Goal: Entertainment & Leisure: Consume media (video, audio)

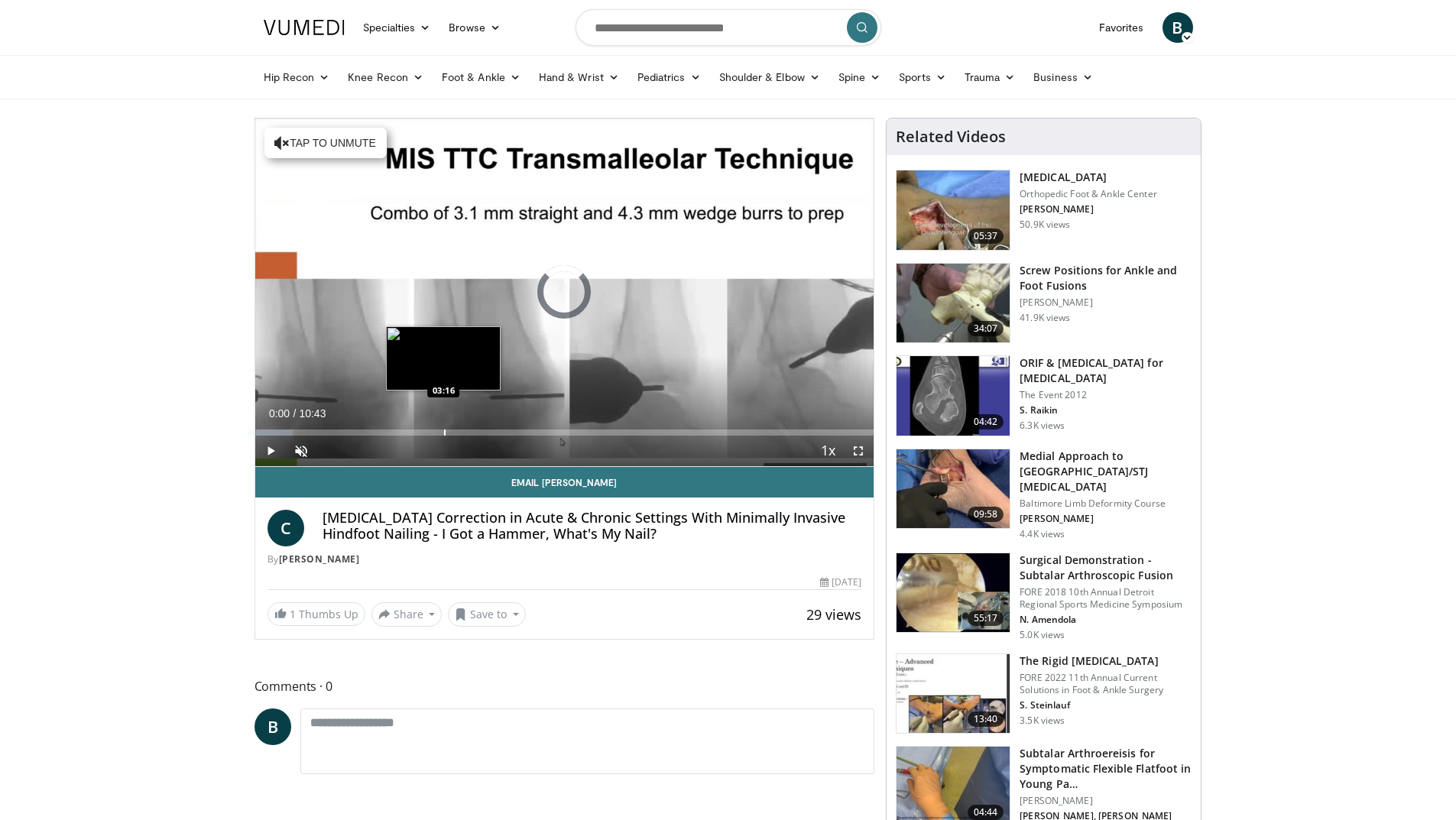
click at [445, 428] on div "Loaded : 6.15% 00:00 03:16" at bounding box center [565, 429] width 619 height 15
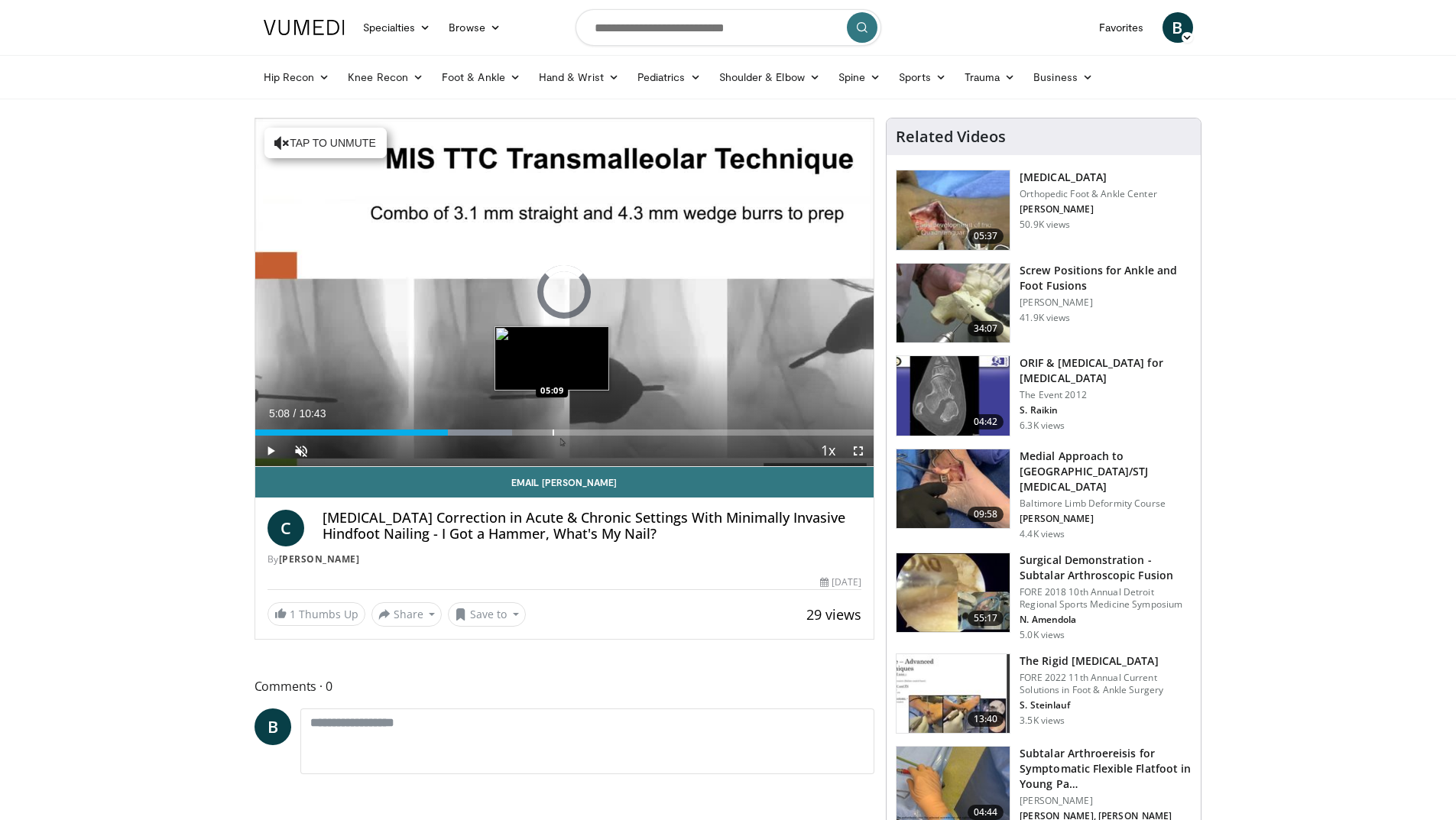
click at [553, 429] on div "Progress Bar" at bounding box center [553, 432] width 2 height 6
click at [628, 439] on div "Current Time 5:10 / Duration 10:43 Pause Skip Backward Skip Forward Unmute Load…" at bounding box center [565, 451] width 619 height 31
click at [630, 430] on div "Progress Bar" at bounding box center [631, 432] width 2 height 6
click at [605, 431] on div "Progress Bar" at bounding box center [606, 432] width 2 height 6
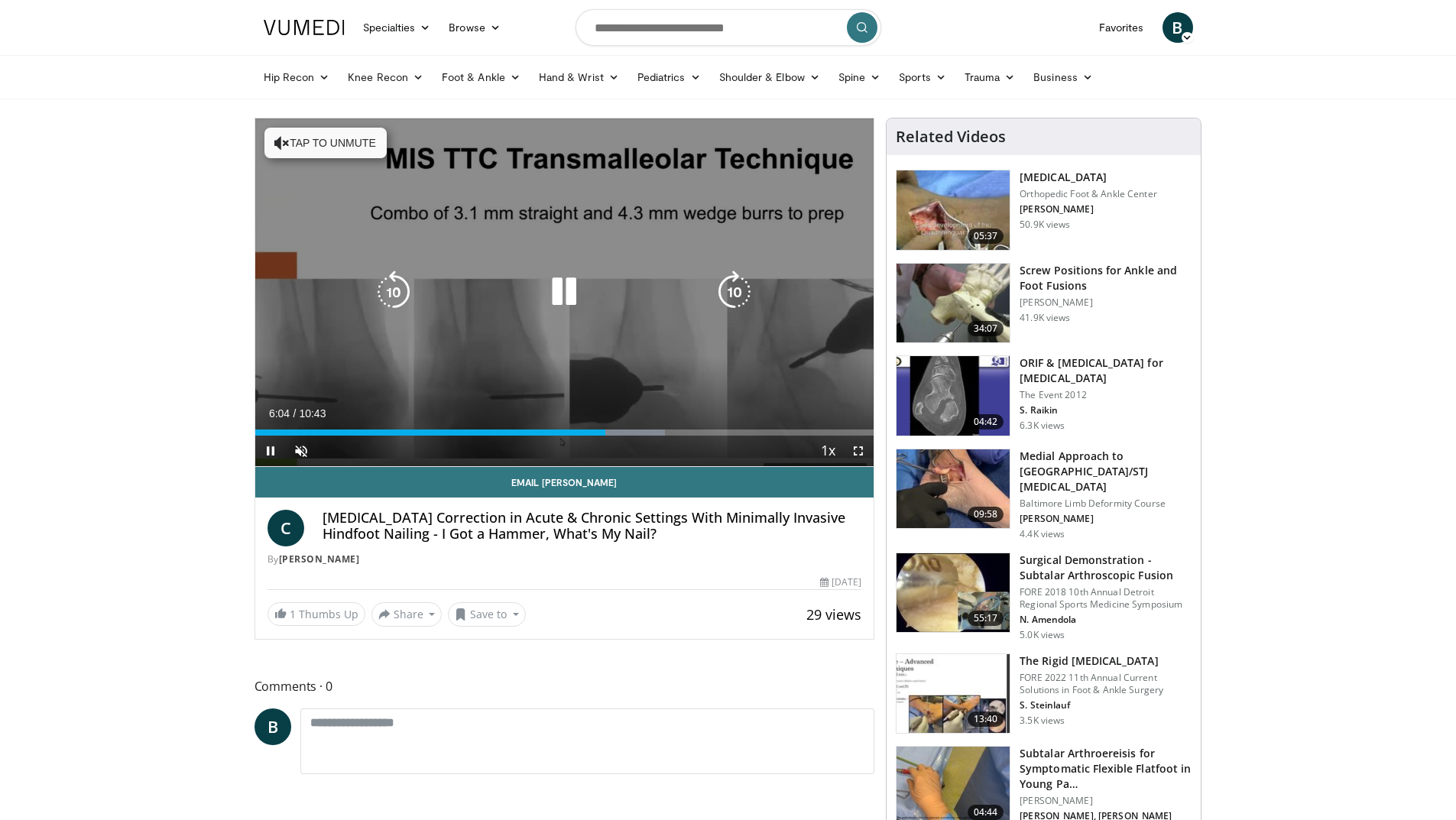
click at [275, 143] on icon "Video Player" at bounding box center [282, 143] width 15 height 15
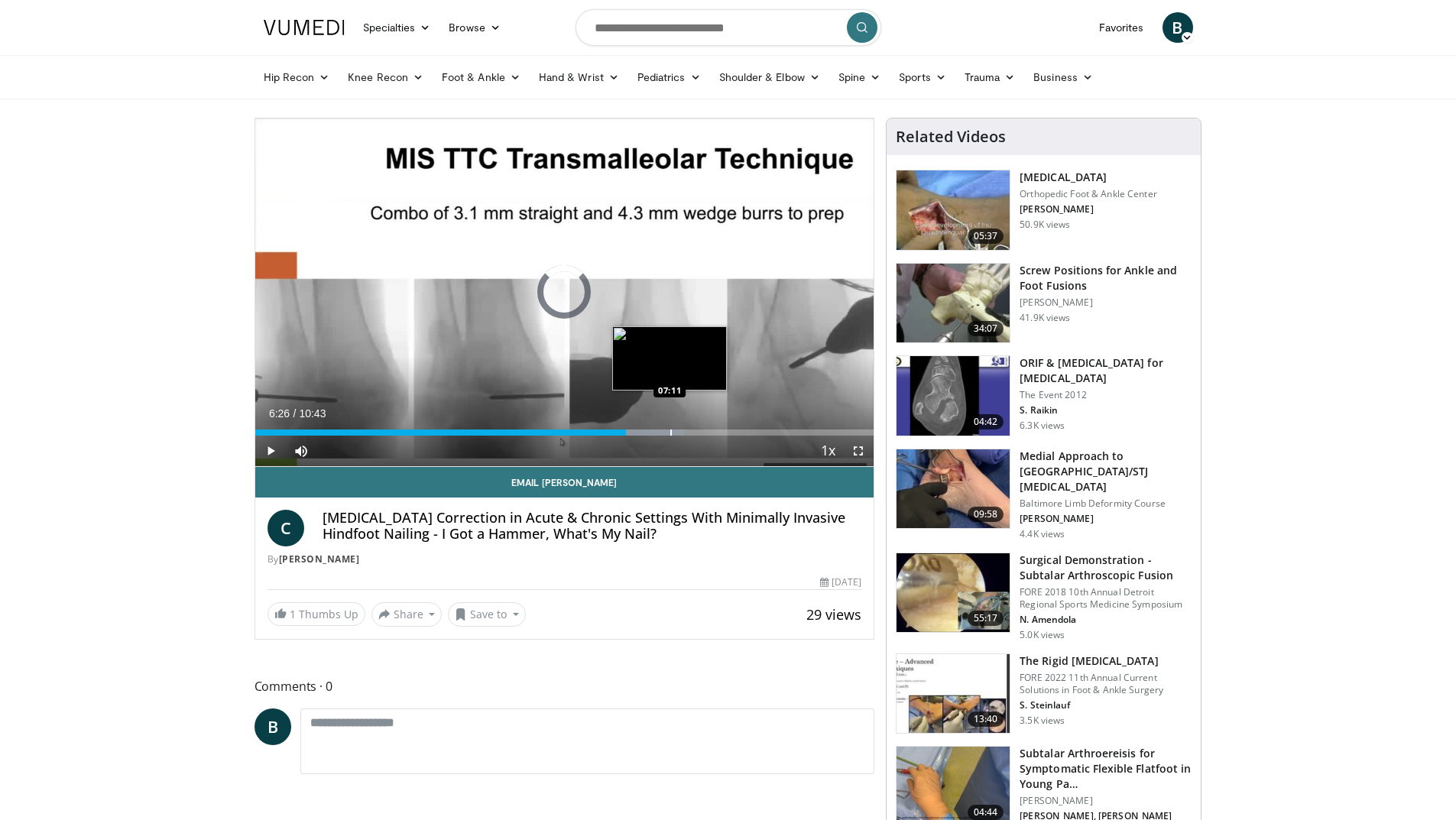
click at [669, 426] on div "Loaded : 69.31% 06:26 07:11" at bounding box center [565, 429] width 619 height 15
click at [660, 433] on div "Progress Bar" at bounding box center [661, 432] width 2 height 6
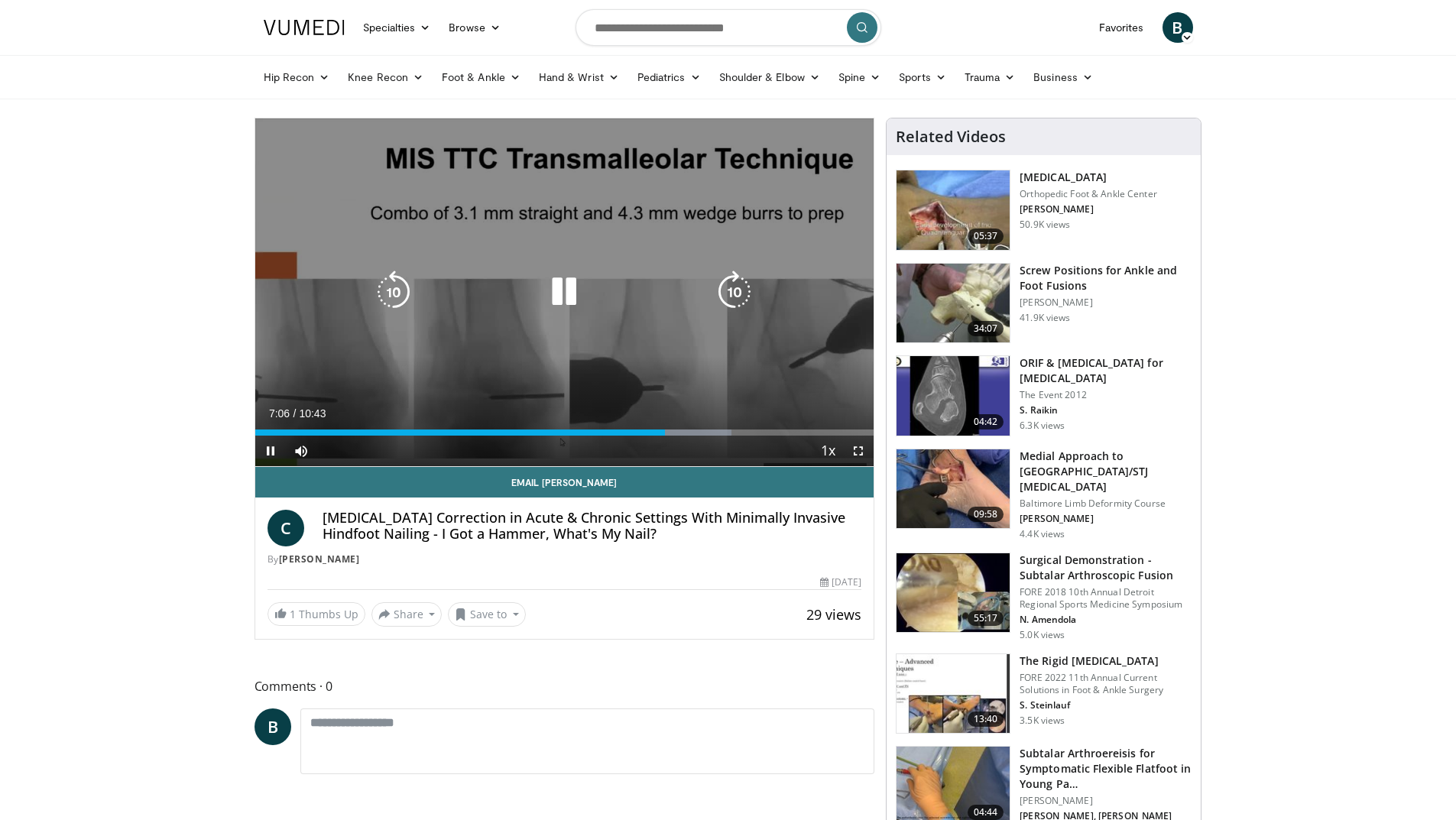
click at [436, 274] on div "10 seconds Tap to unmute" at bounding box center [565, 292] width 619 height 348
